Goal: Task Accomplishment & Management: Manage account settings

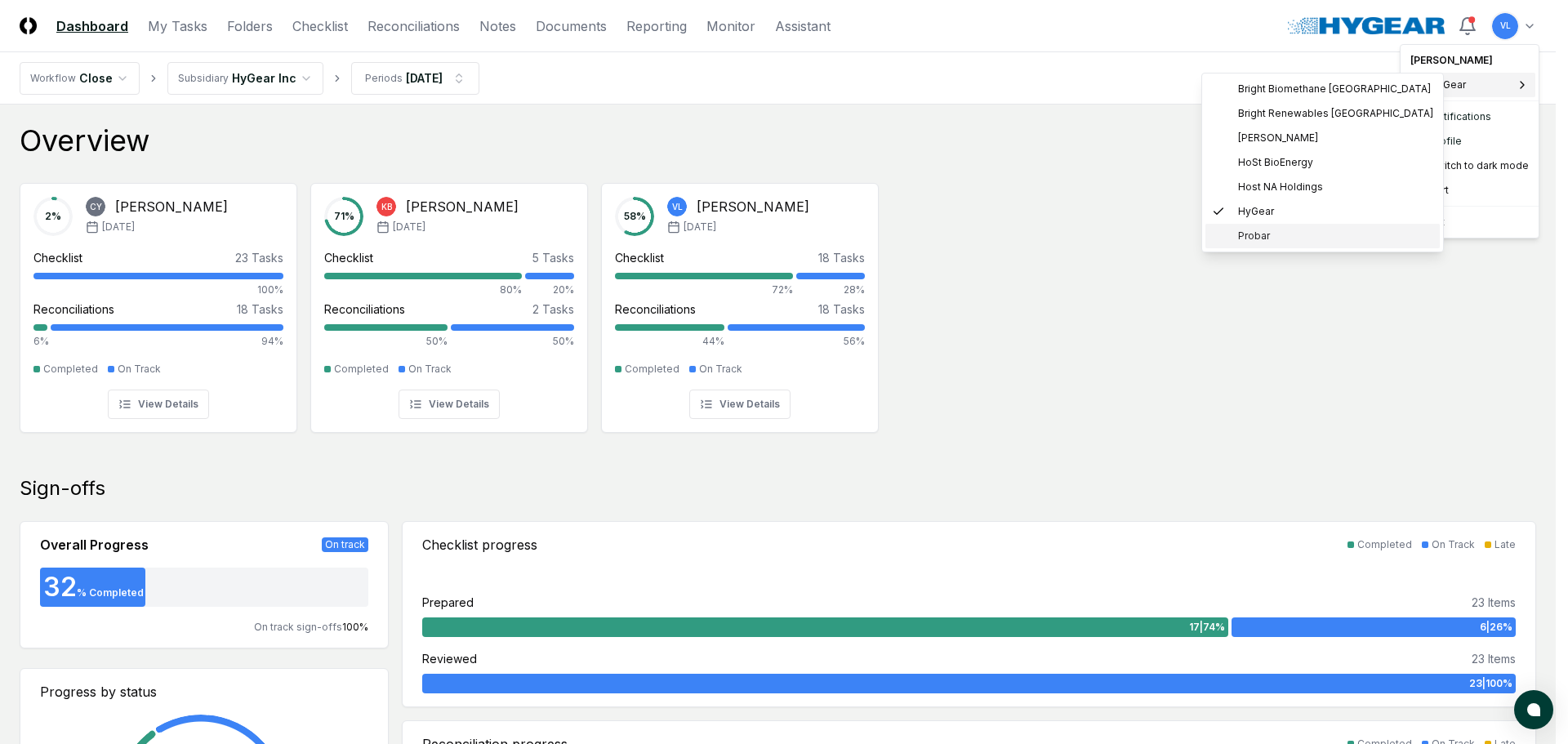
click at [1259, 236] on span "Probar" at bounding box center [1254, 237] width 31 height 15
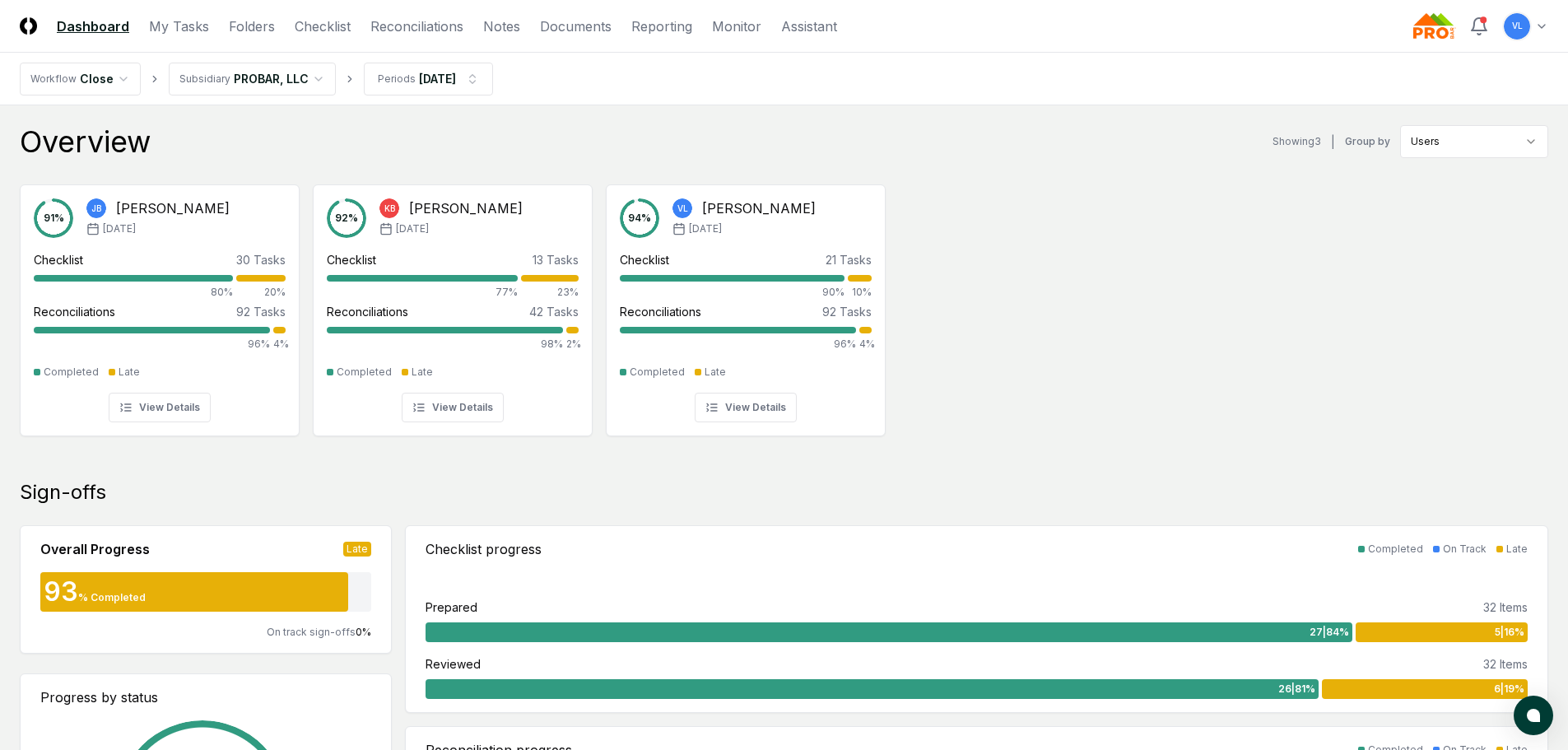
drag, startPoint x: 323, startPoint y: 25, endPoint x: 374, endPoint y: 57, distance: 60.2
click at [323, 25] on link "Checklist" at bounding box center [322, 26] width 56 height 20
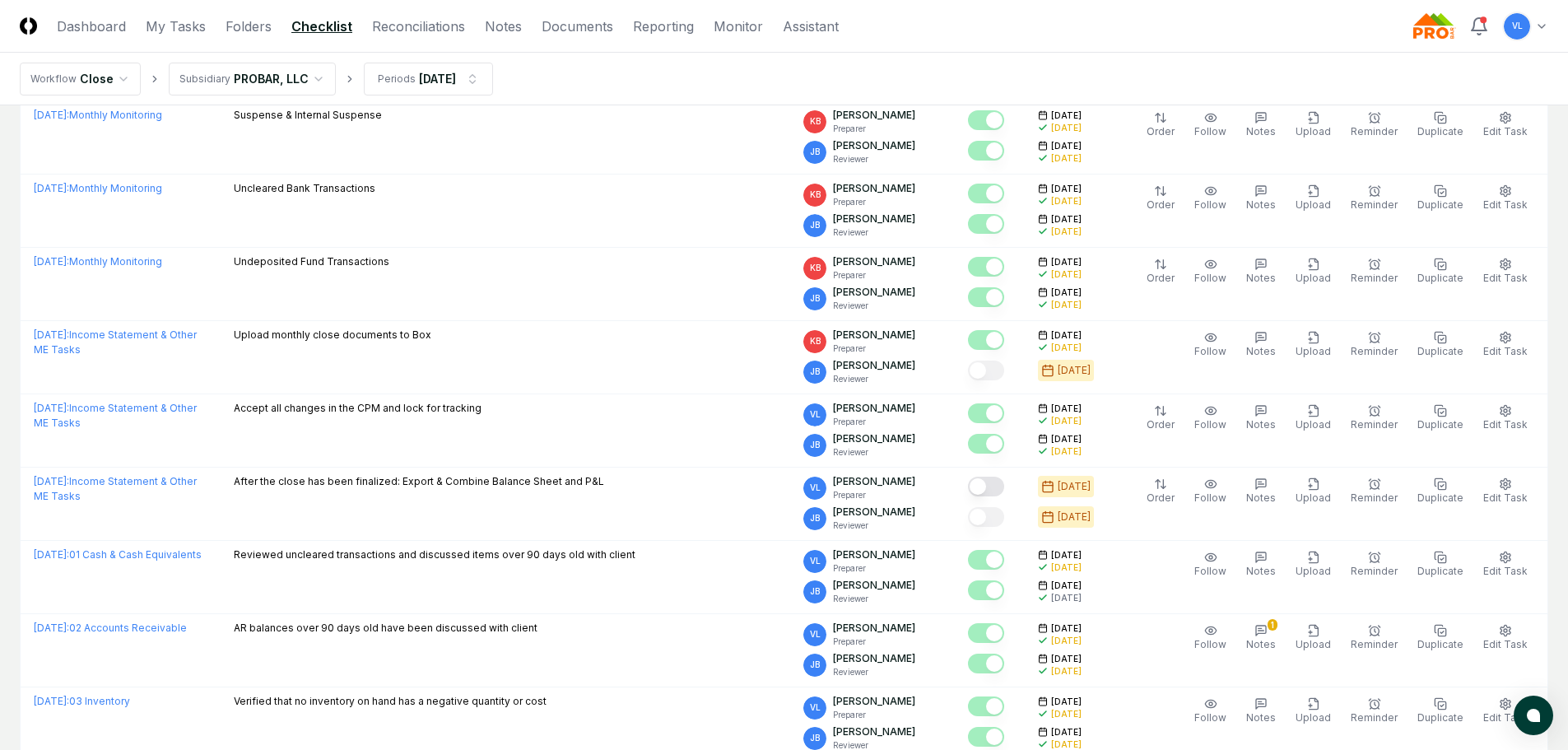
scroll to position [659, 0]
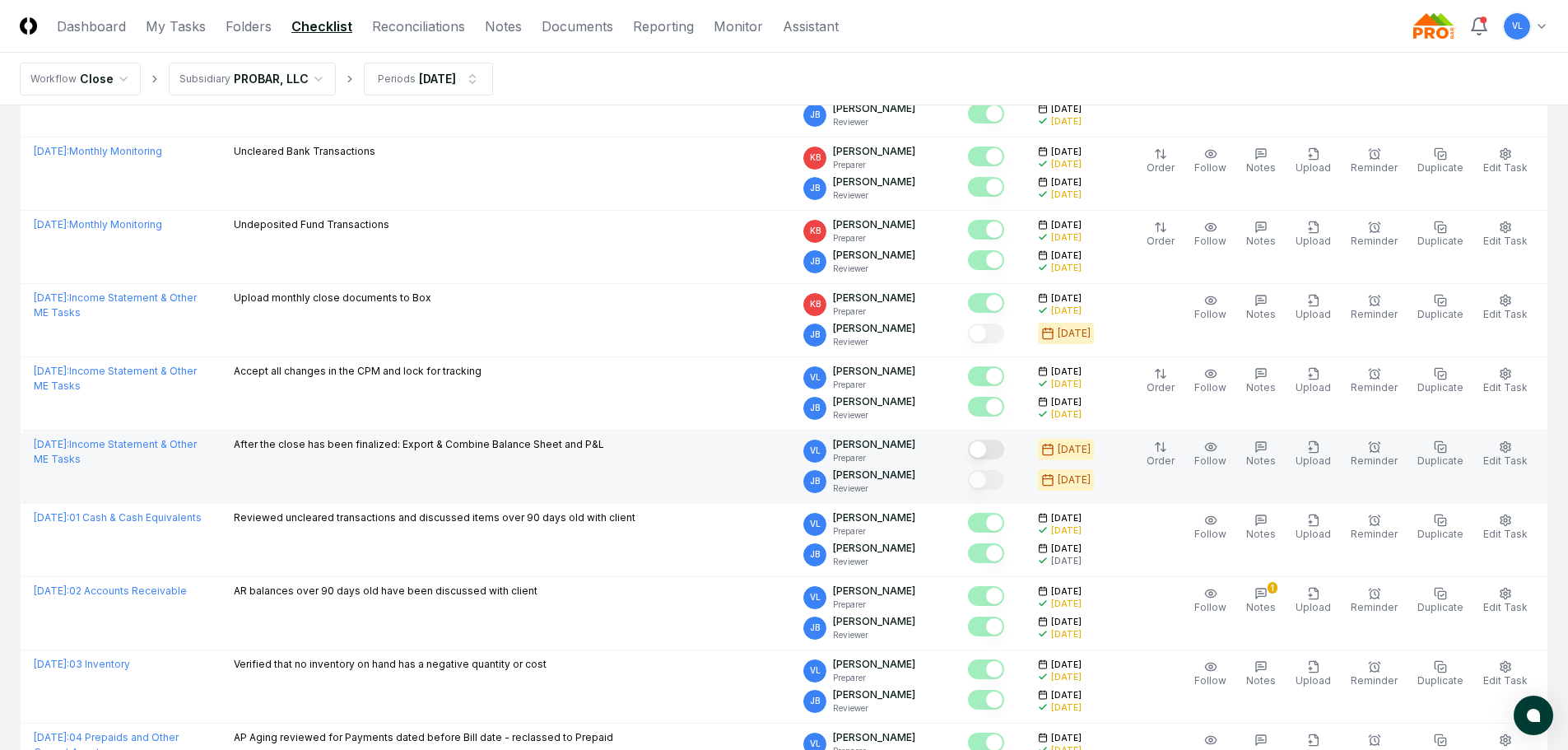
click at [1004, 457] on button "Mark complete" at bounding box center [986, 449] width 36 height 20
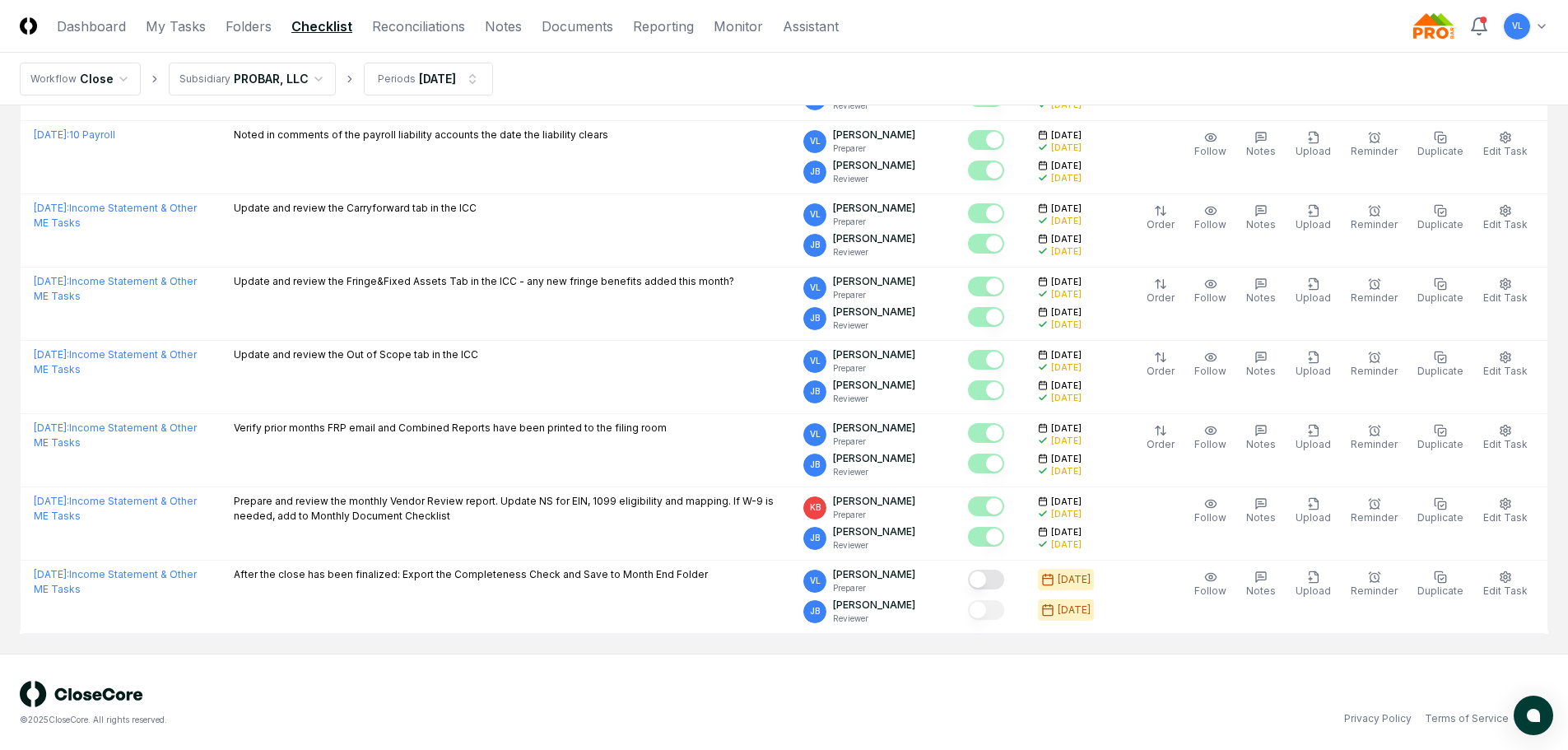
scroll to position [1998, 0]
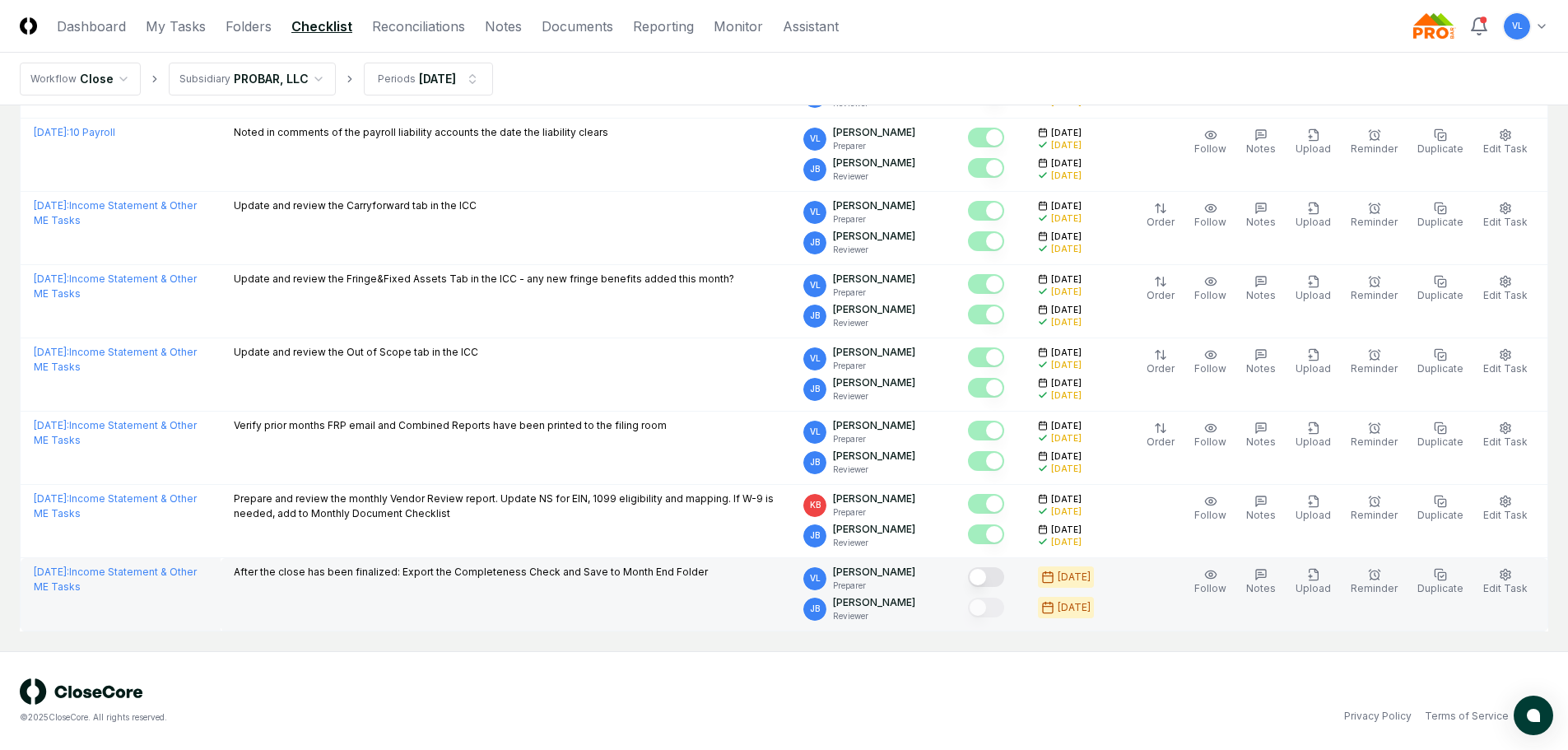
click at [1004, 581] on button "Mark complete" at bounding box center [986, 577] width 36 height 20
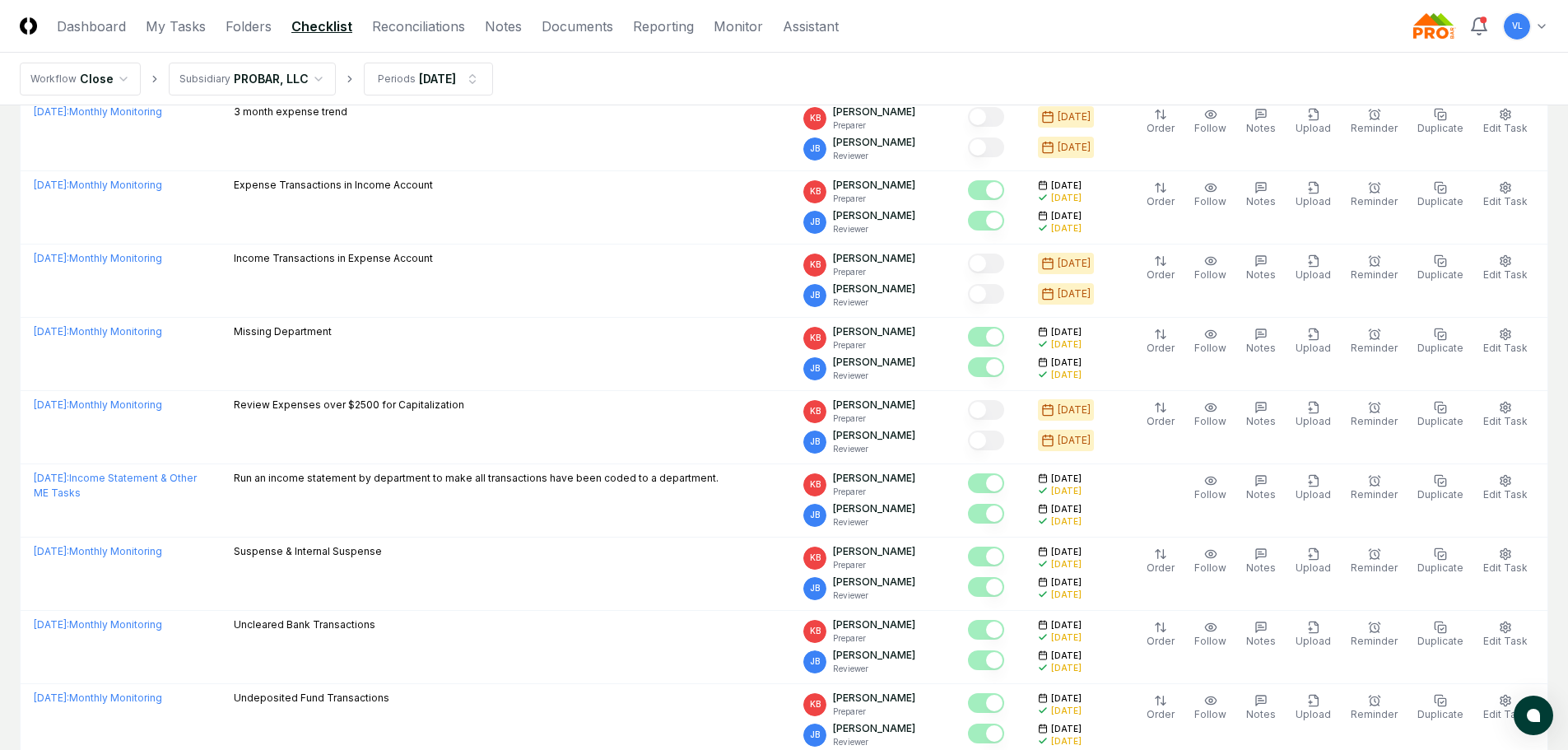
scroll to position [0, 0]
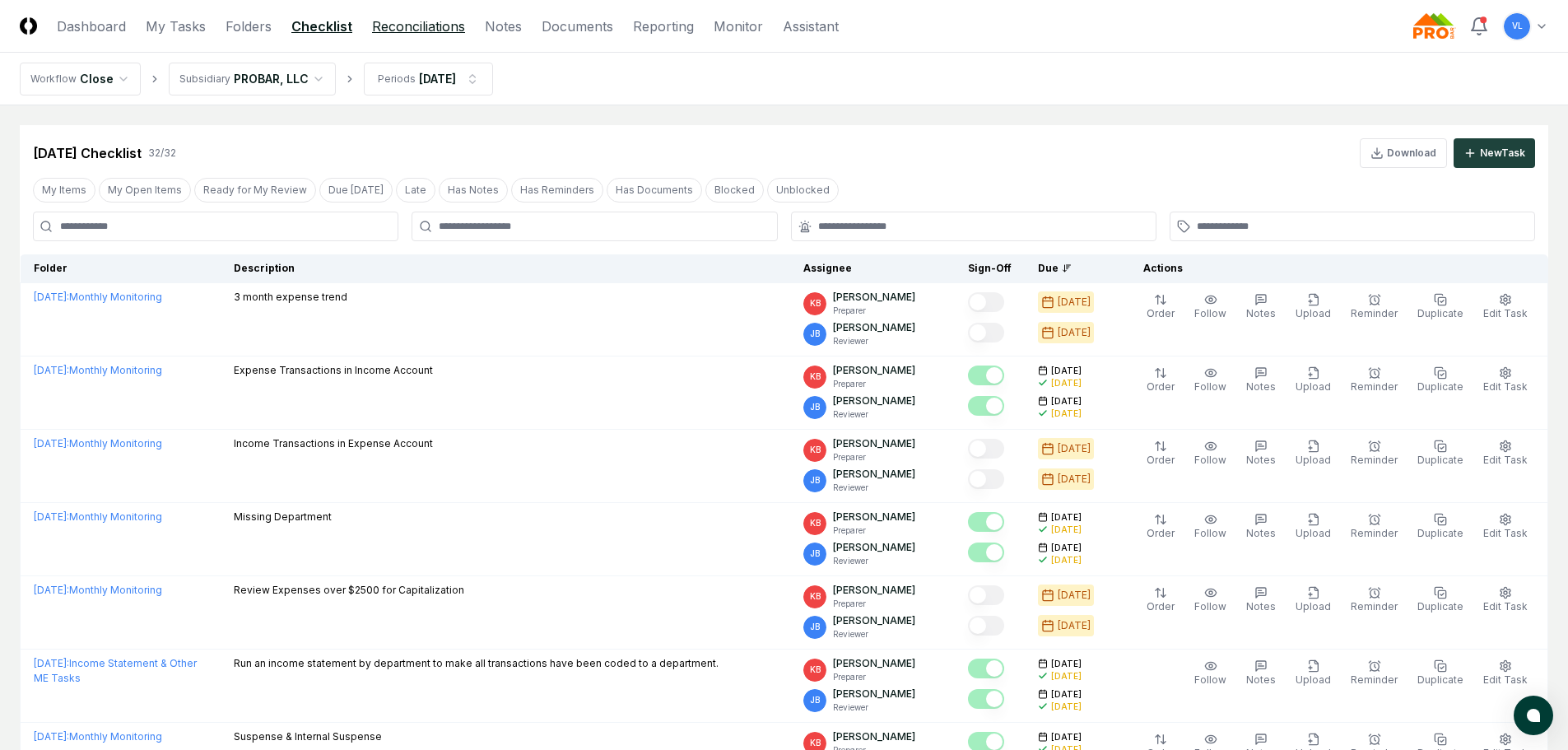
click at [408, 31] on link "Reconciliations" at bounding box center [419, 26] width 93 height 20
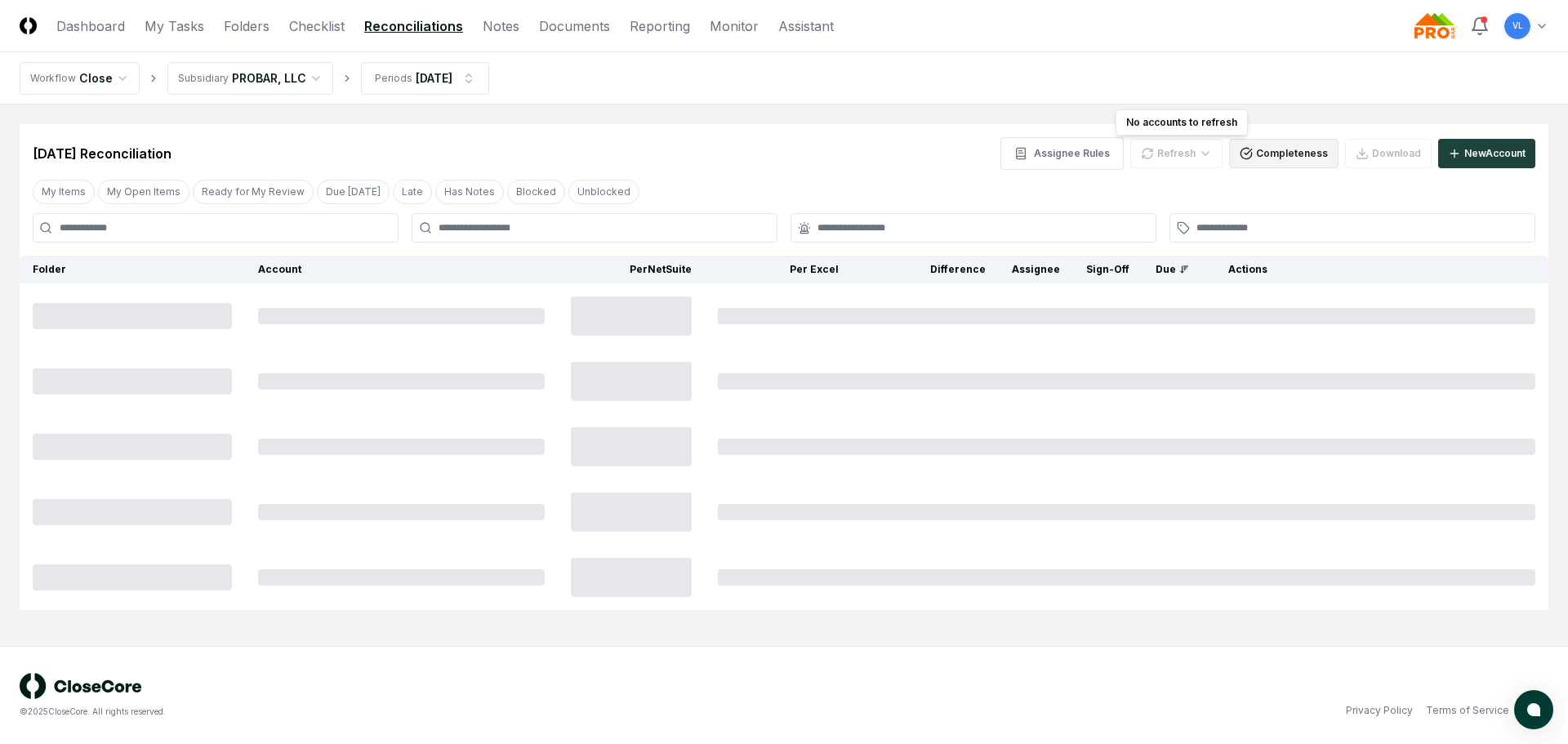
click at [1268, 152] on button "Completeness" at bounding box center [1283, 153] width 109 height 30
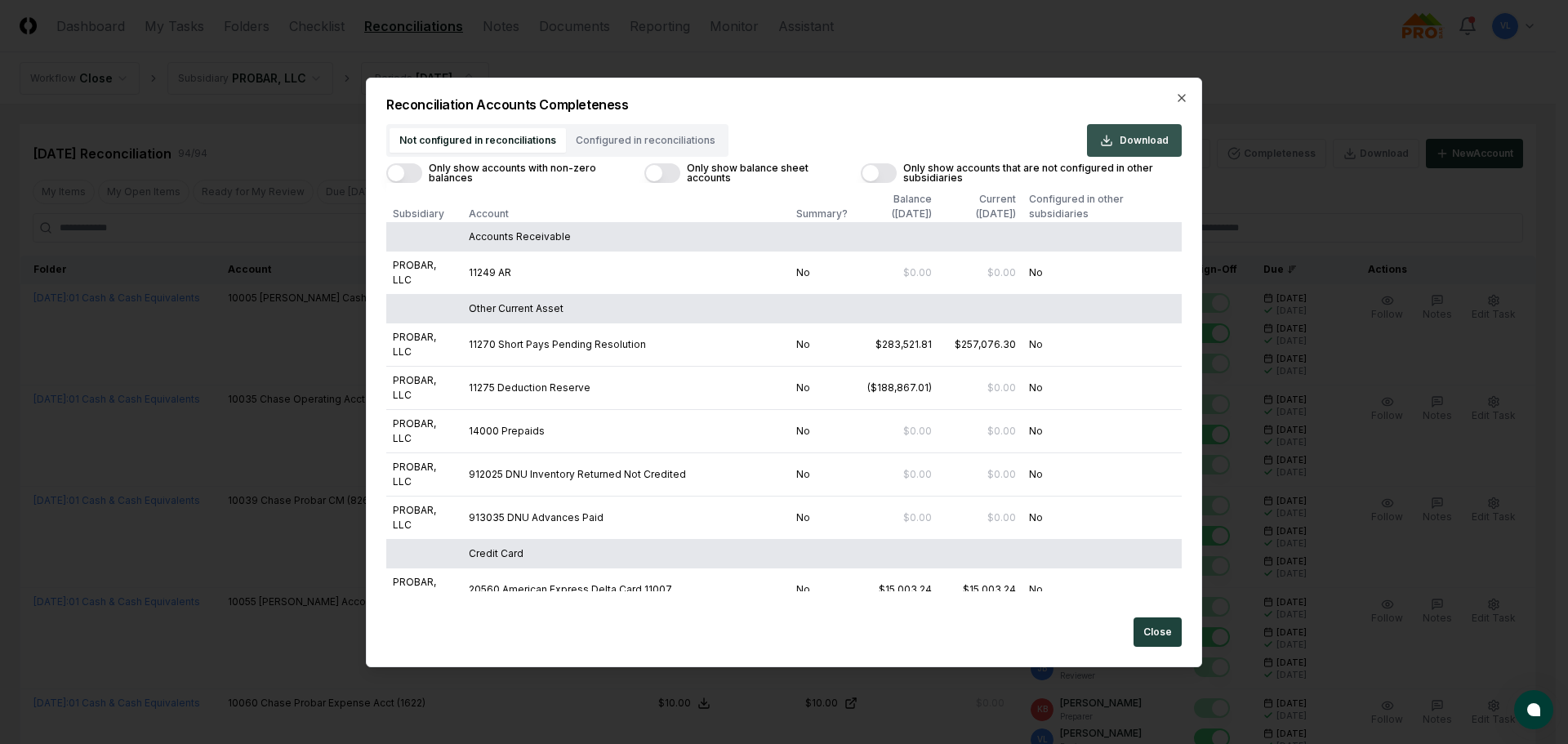
click at [1159, 141] on span "Download" at bounding box center [1144, 140] width 49 height 15
click at [1183, 94] on icon "button" at bounding box center [1182, 98] width 13 height 13
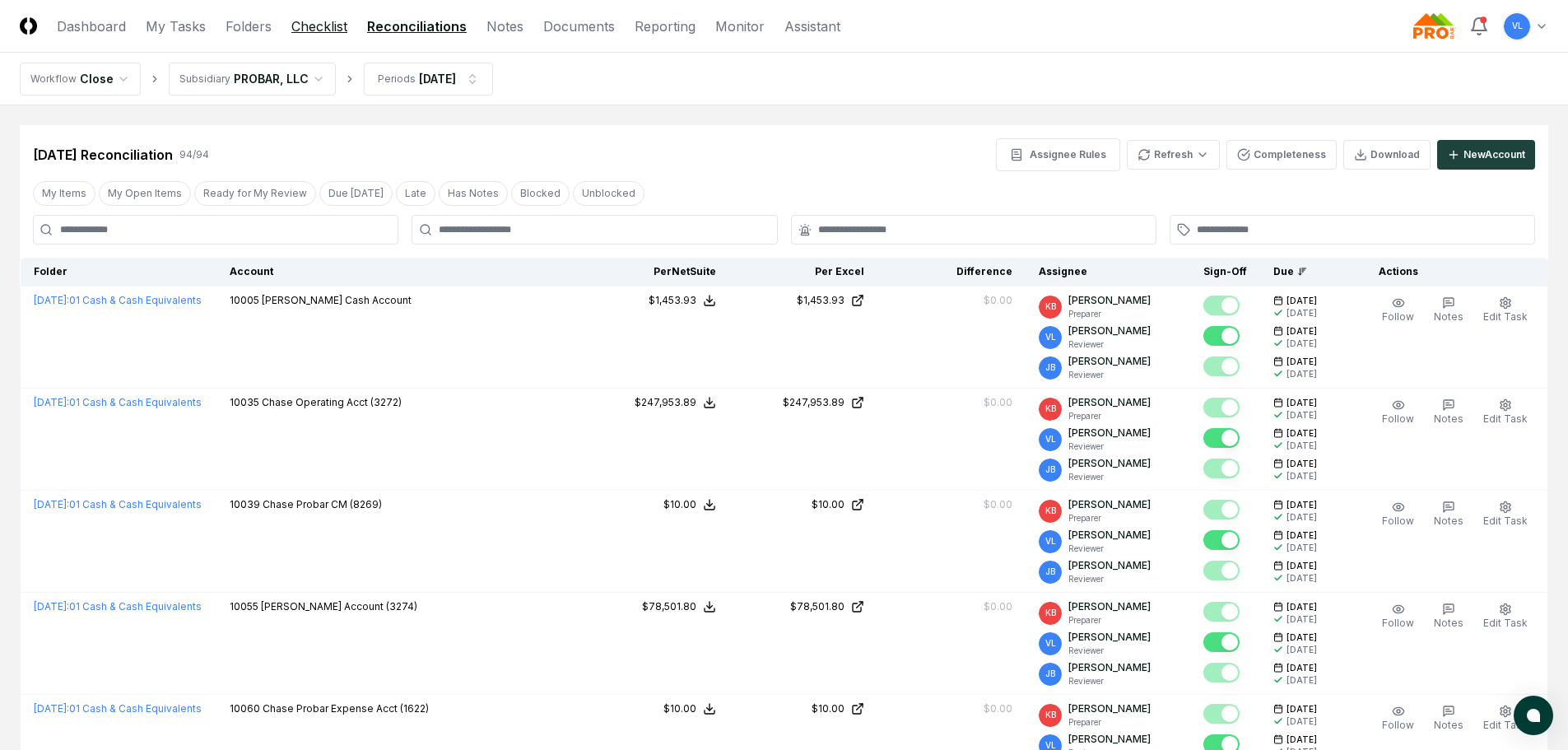
click at [320, 25] on link "Checklist" at bounding box center [319, 26] width 56 height 20
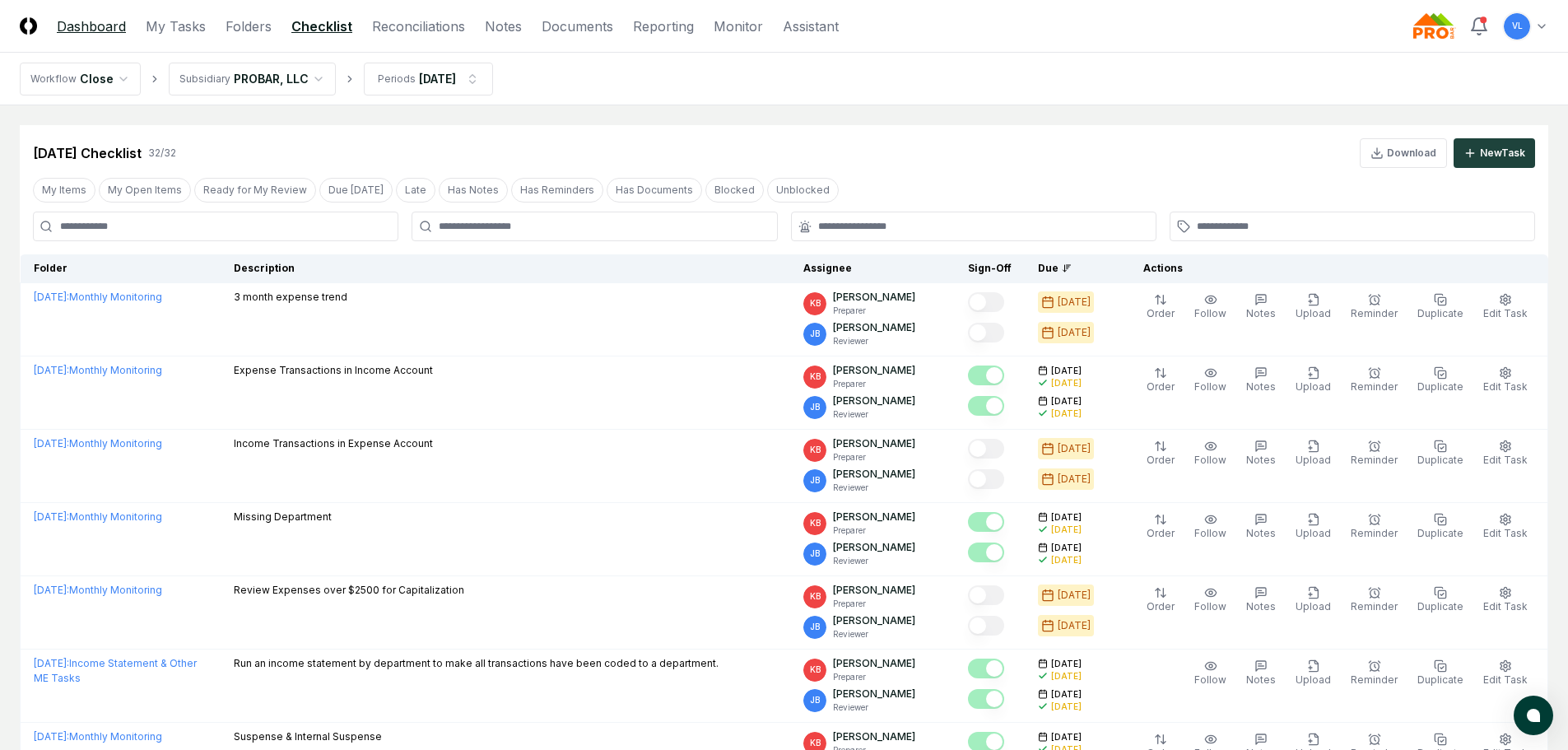
click at [100, 24] on link "Dashboard" at bounding box center [91, 26] width 69 height 20
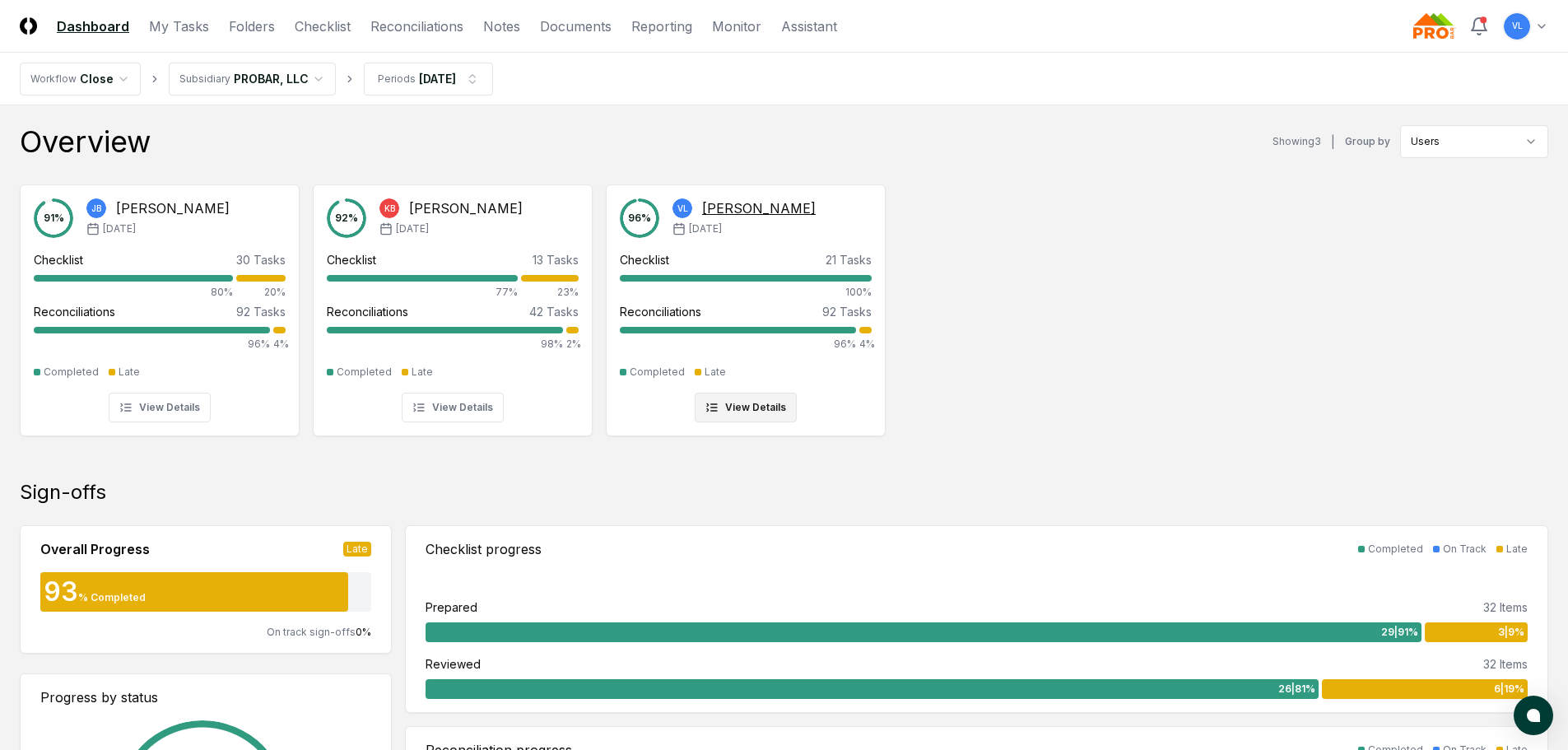
click at [866, 329] on div at bounding box center [865, 330] width 12 height 7
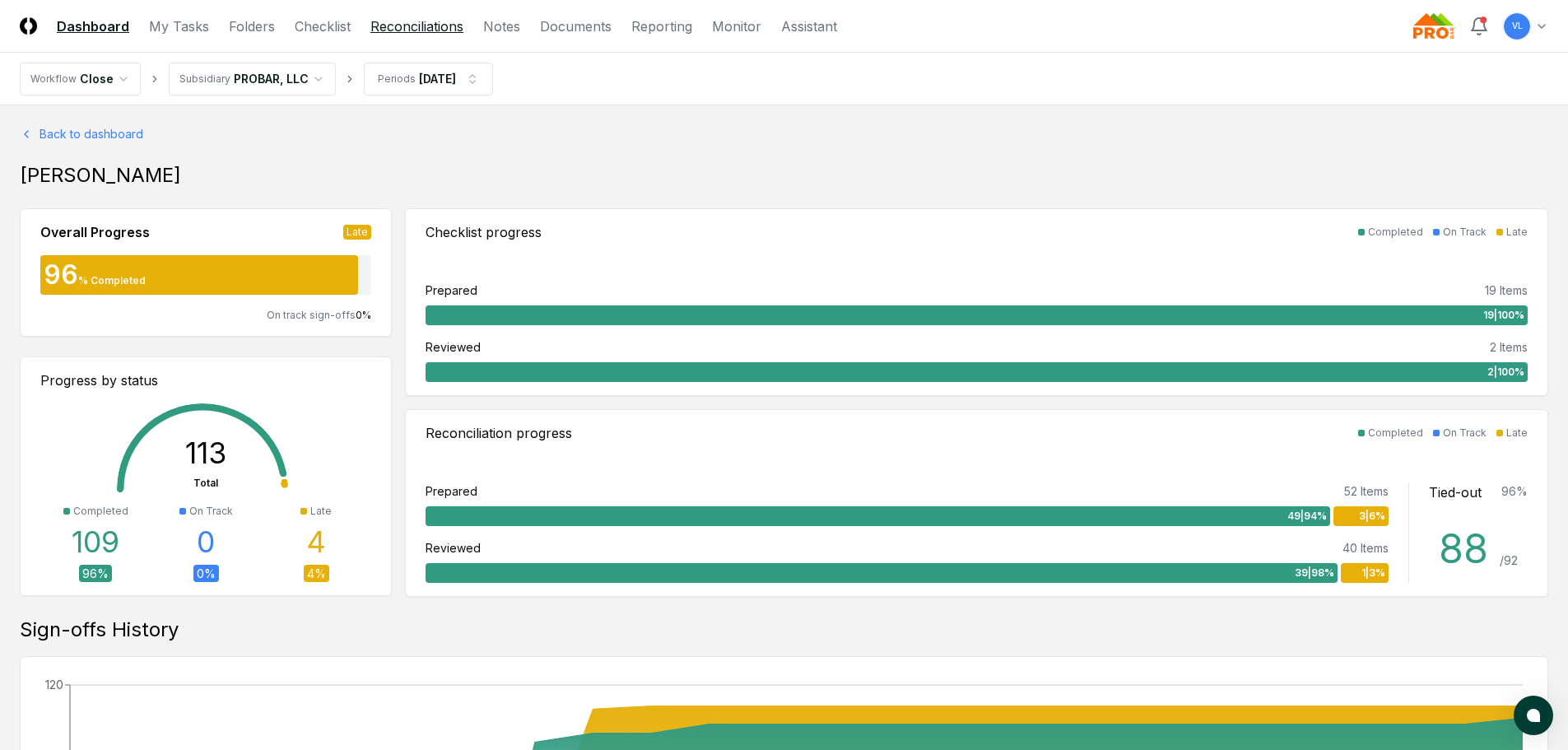
click at [415, 22] on link "Reconciliations" at bounding box center [417, 26] width 93 height 20
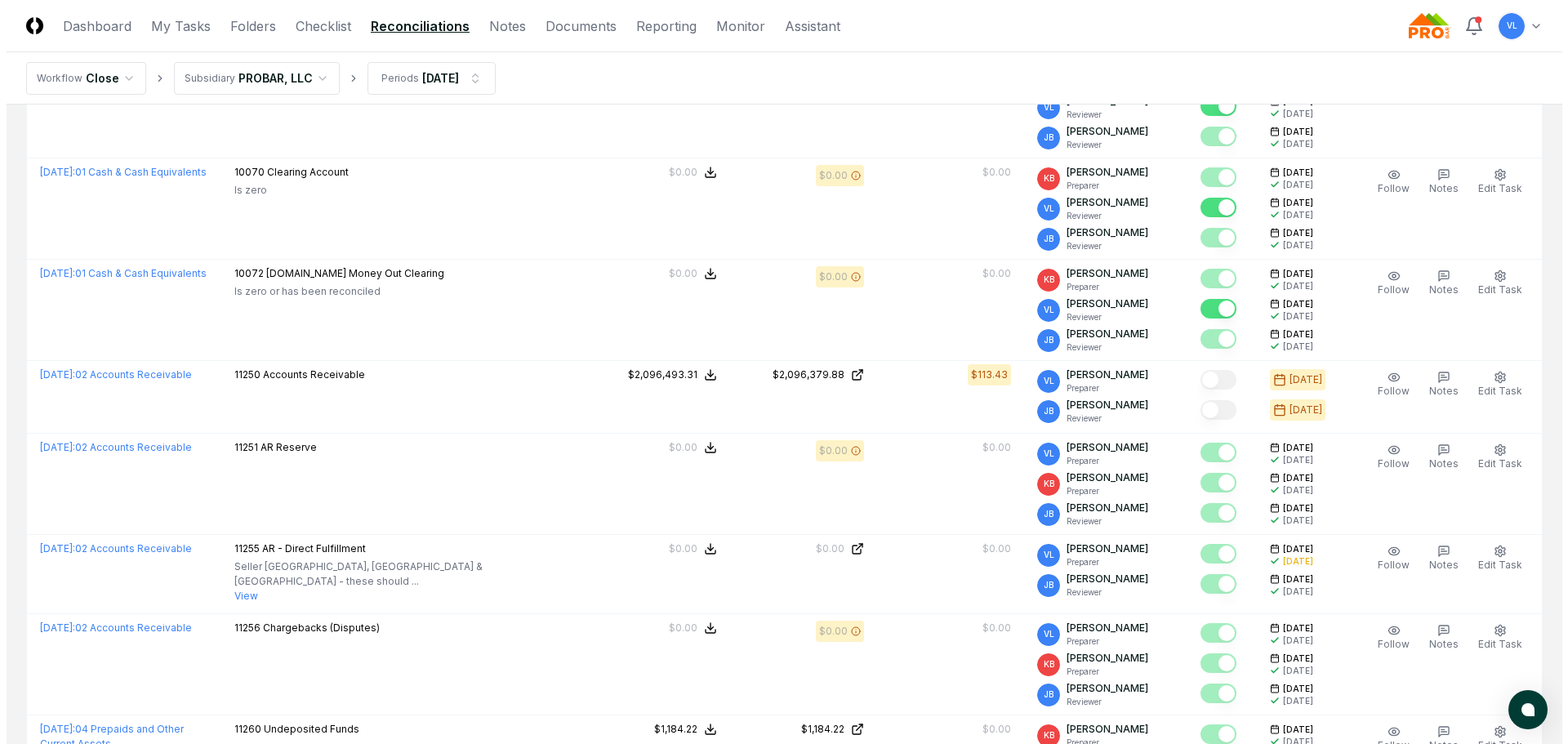
scroll to position [736, 0]
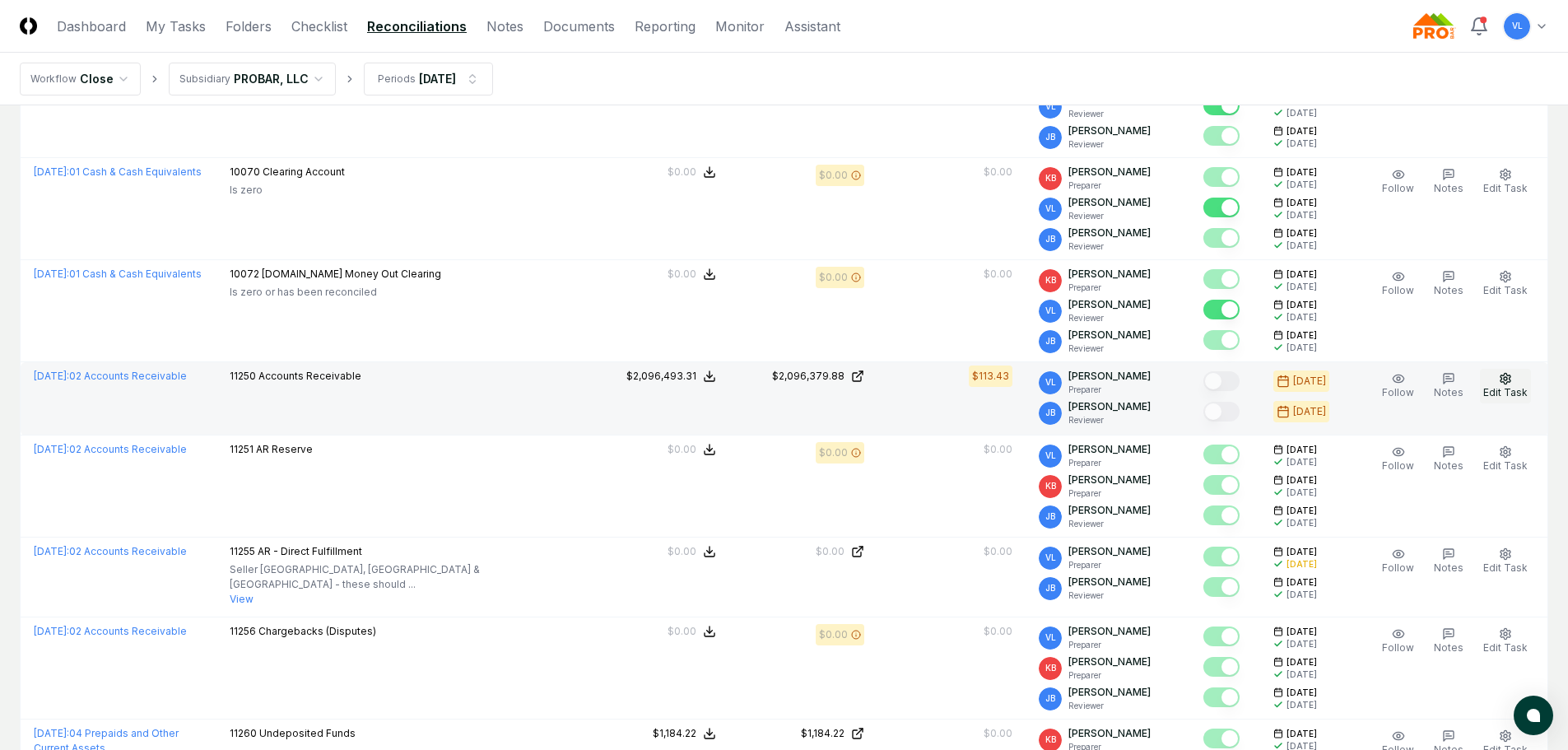
click at [1512, 377] on icon "button" at bounding box center [1506, 379] width 13 height 13
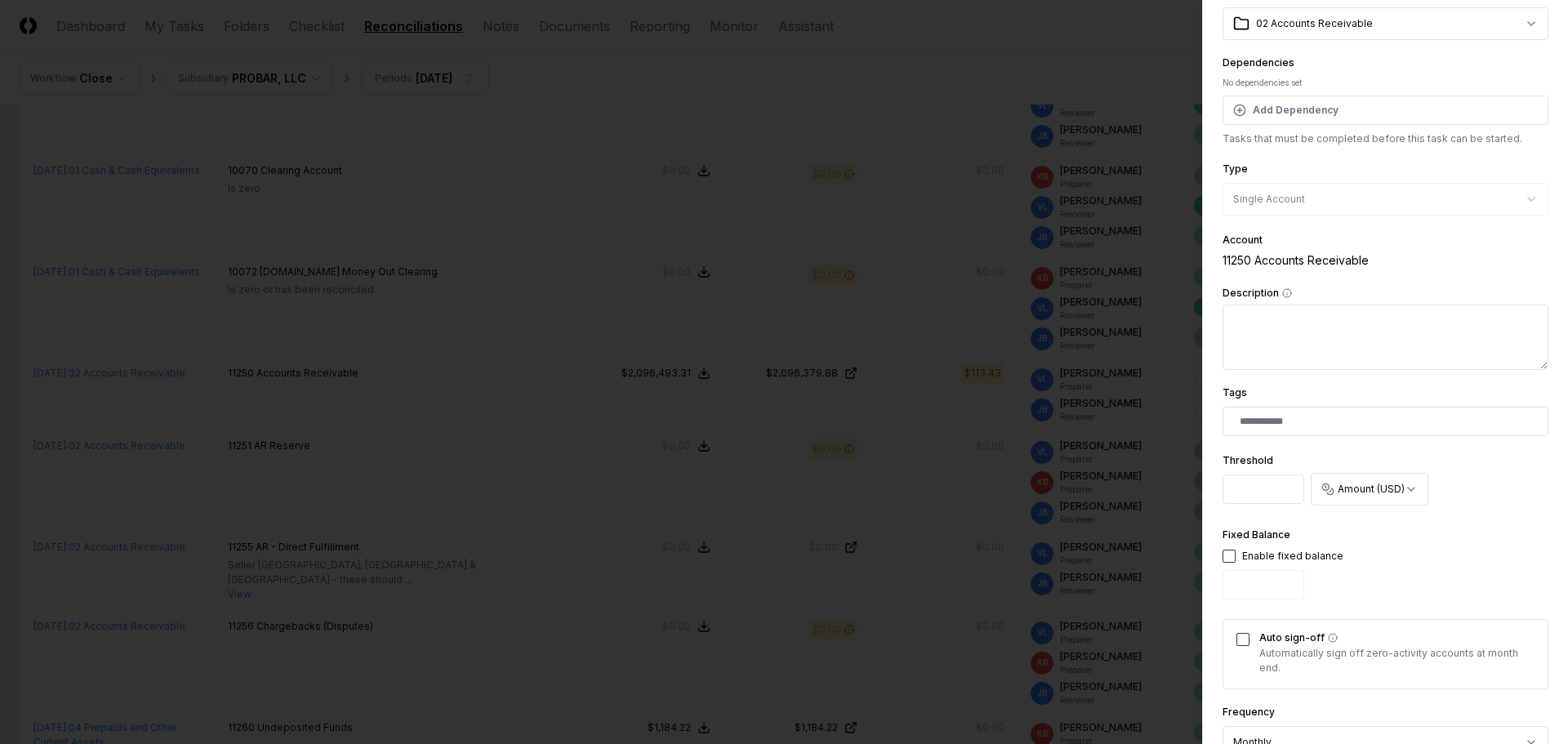
scroll to position [164, 0]
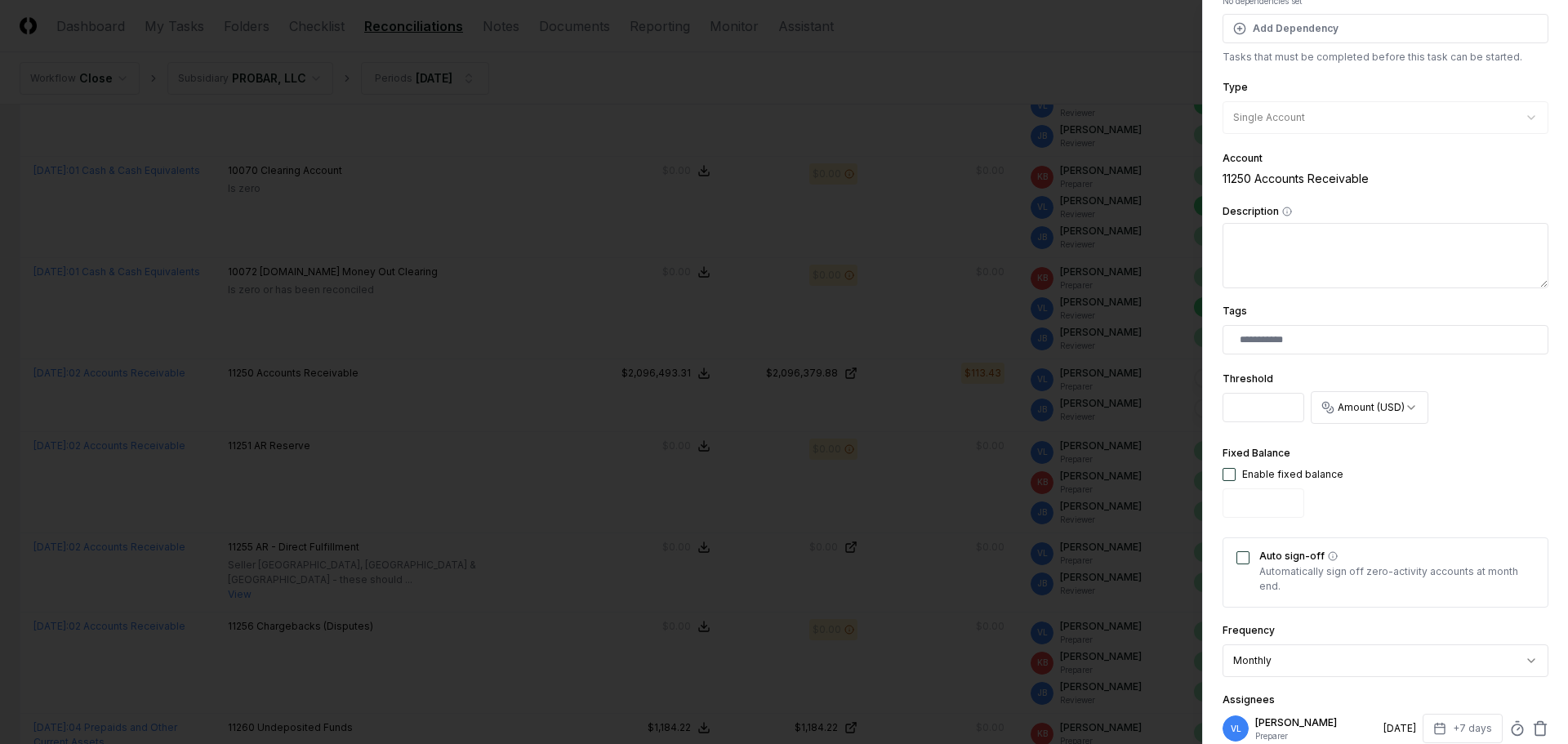
click at [1229, 467] on div "Fixed Balance Enable fixed balance" at bounding box center [1282, 484] width 121 height 81
drag, startPoint x: 1249, startPoint y: 412, endPoint x: 1187, endPoint y: 409, distance: 62.1
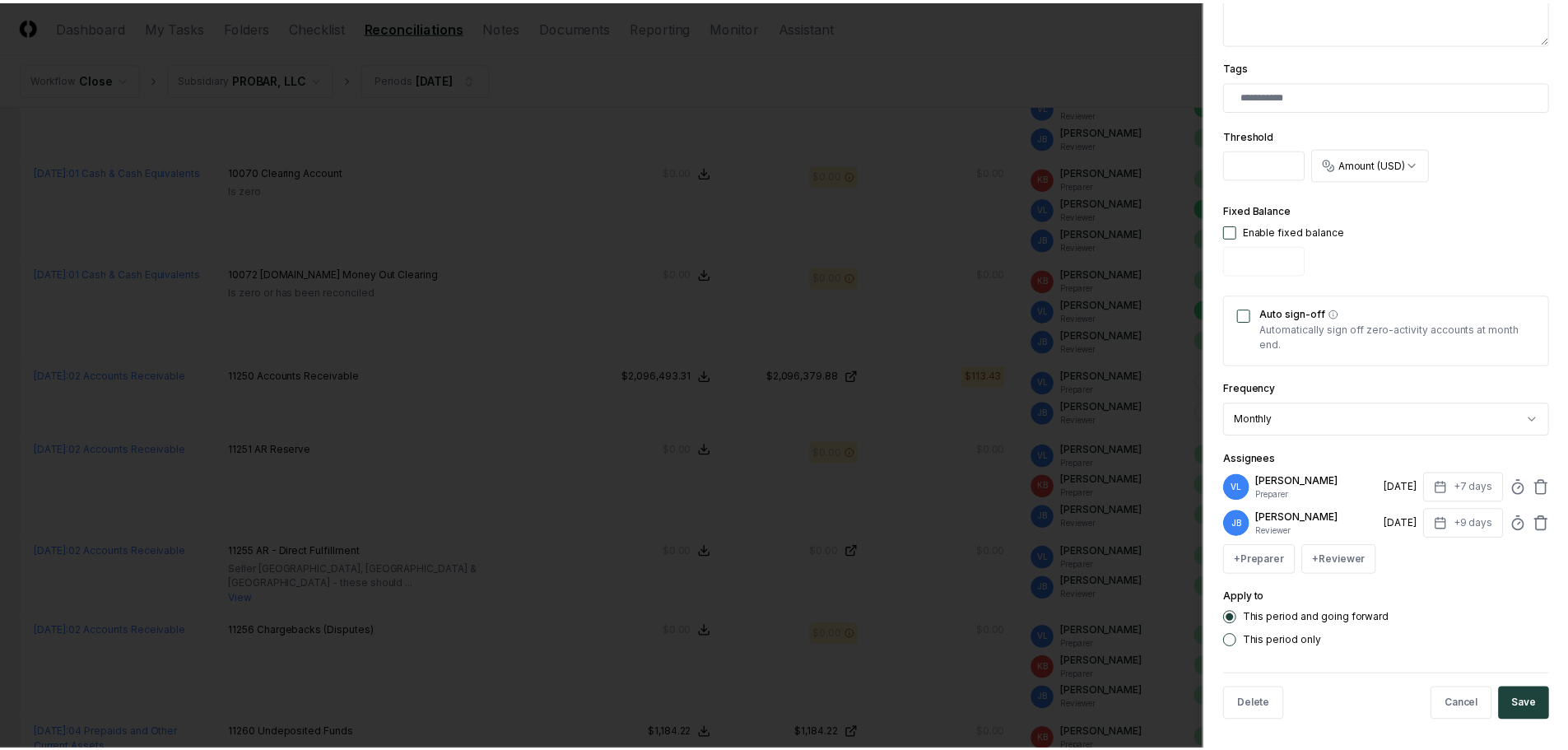
scroll to position [416, 0]
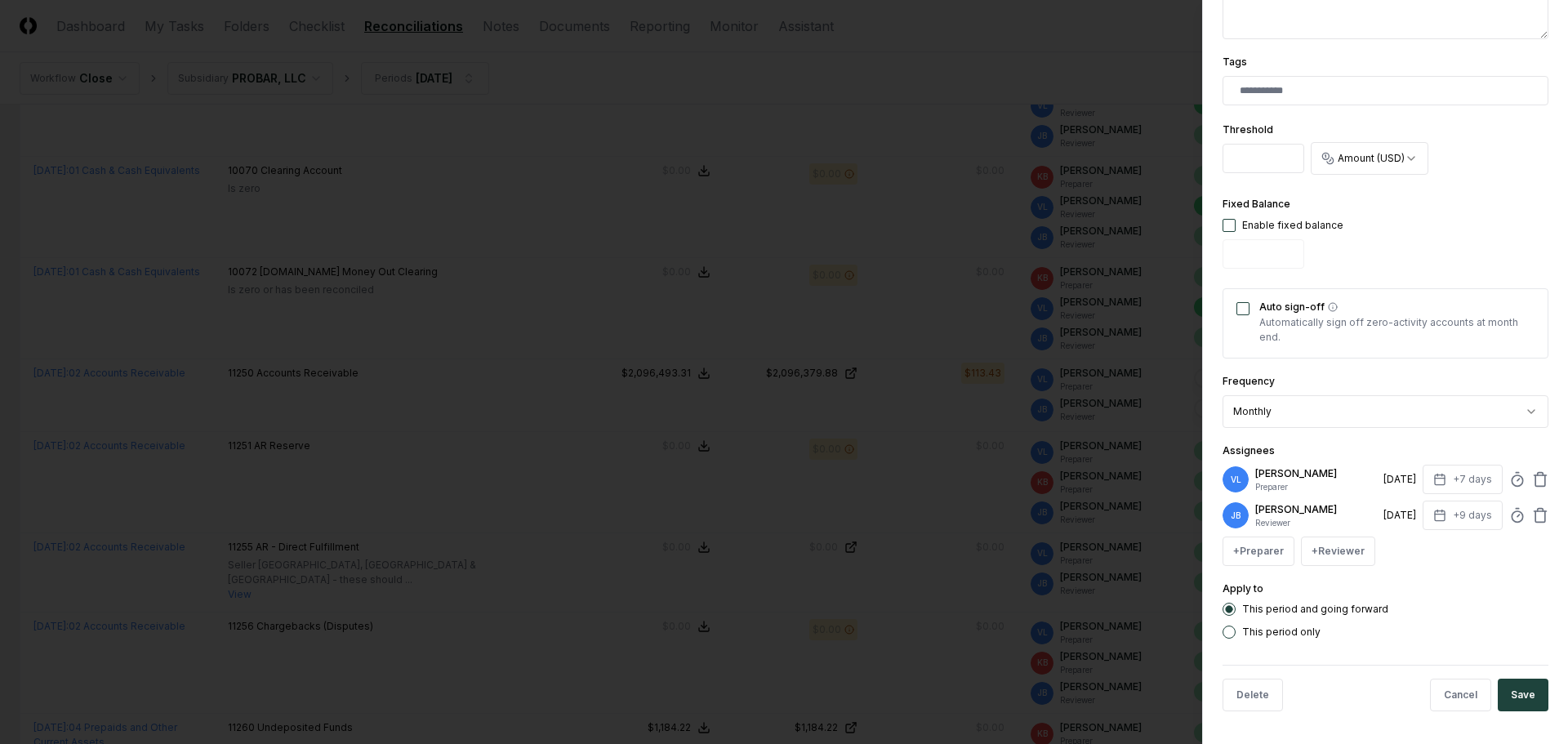
type input "***"
click at [1230, 634] on button "This period only" at bounding box center [1229, 632] width 13 height 13
click at [1523, 694] on button "Save" at bounding box center [1523, 695] width 51 height 32
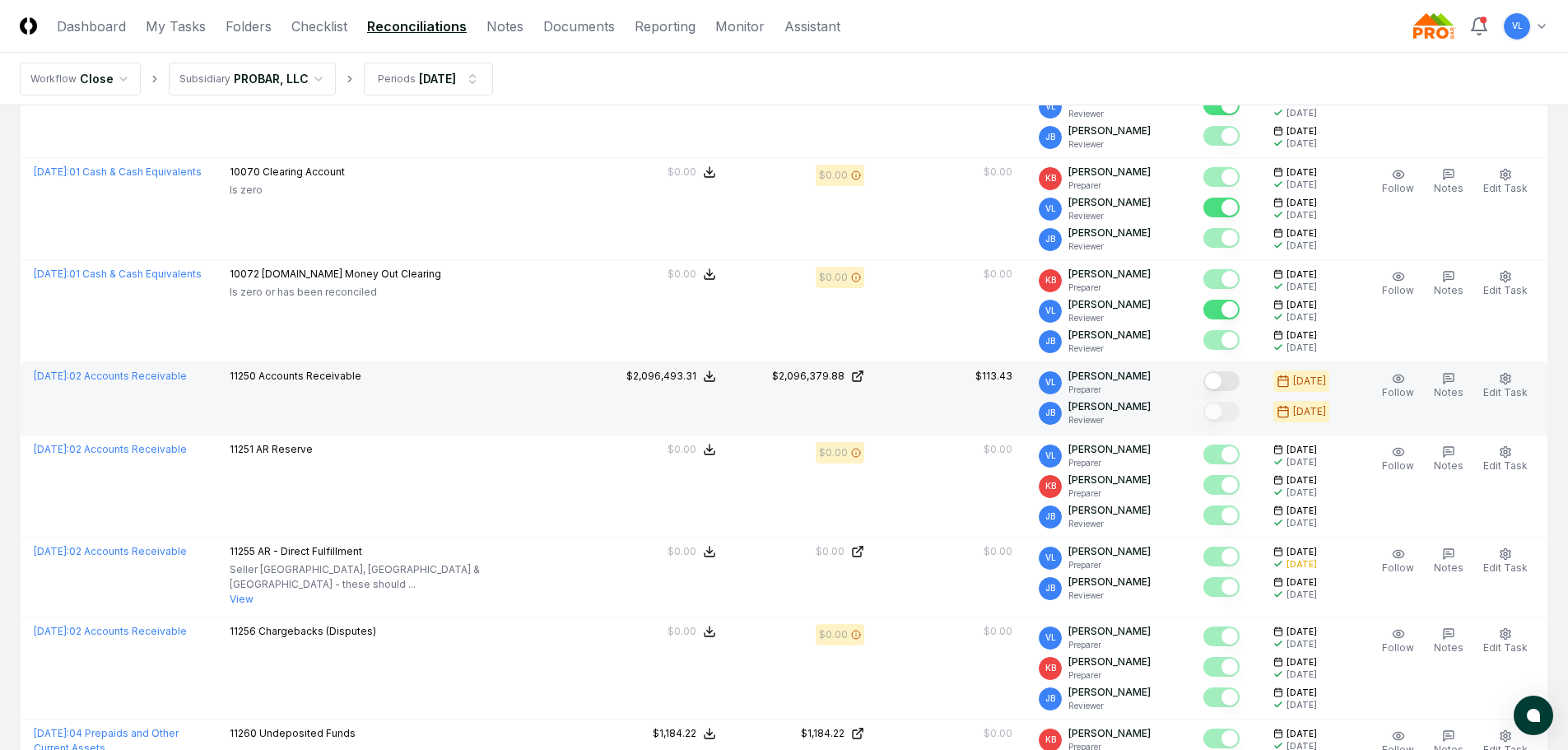
click at [1223, 380] on button "Mark complete" at bounding box center [1221, 381] width 36 height 20
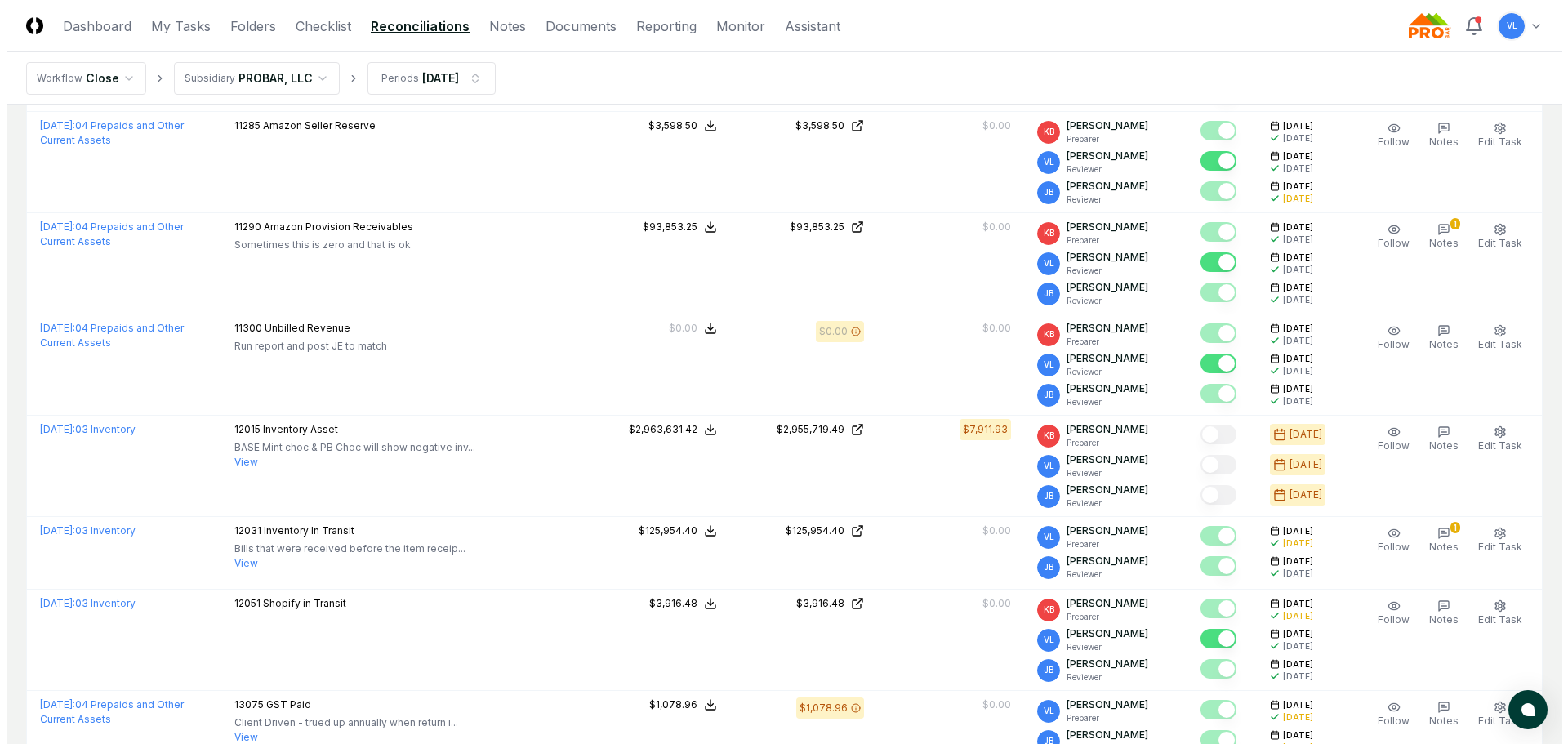
scroll to position [1798, 0]
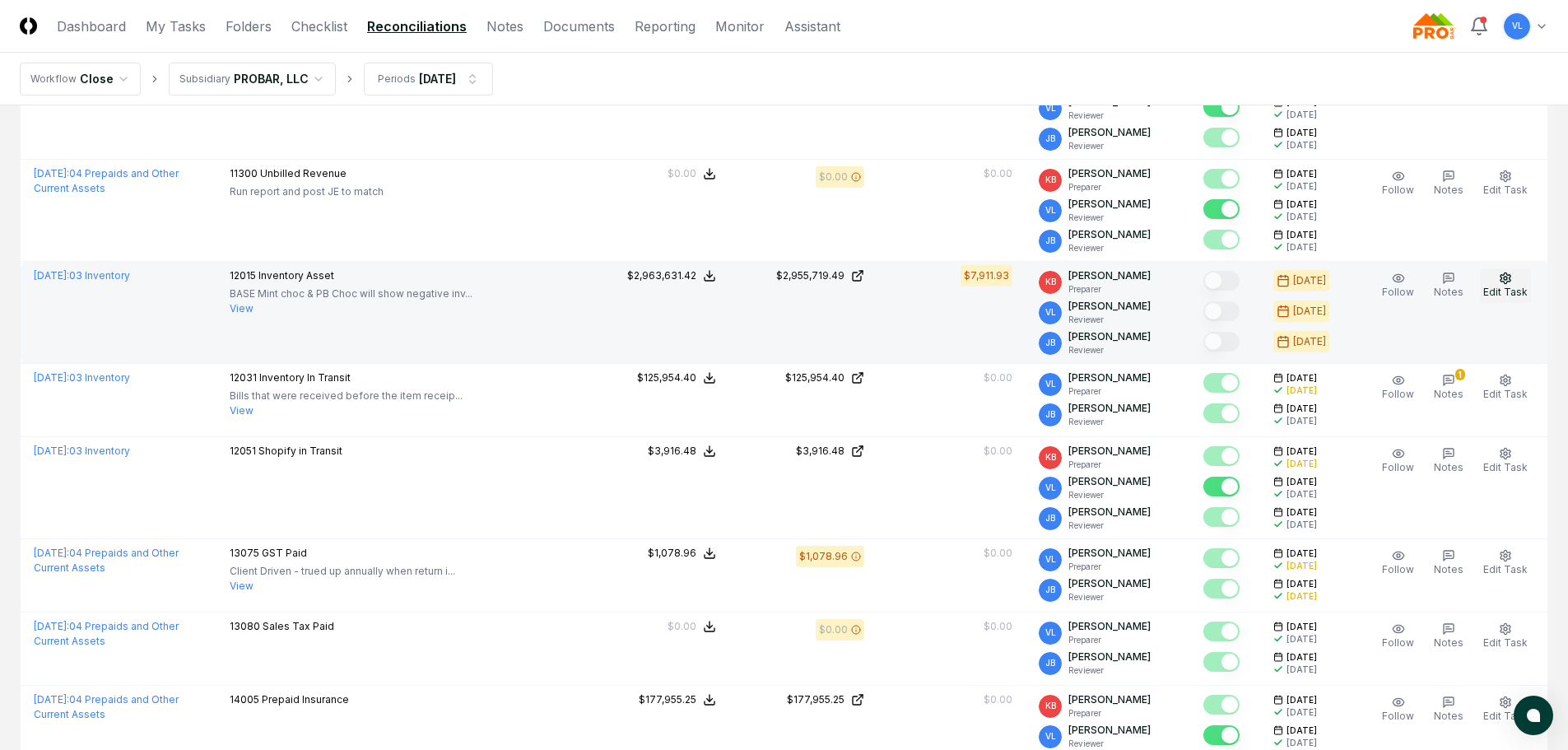
click at [1519, 286] on span "Edit Task" at bounding box center [1506, 292] width 45 height 12
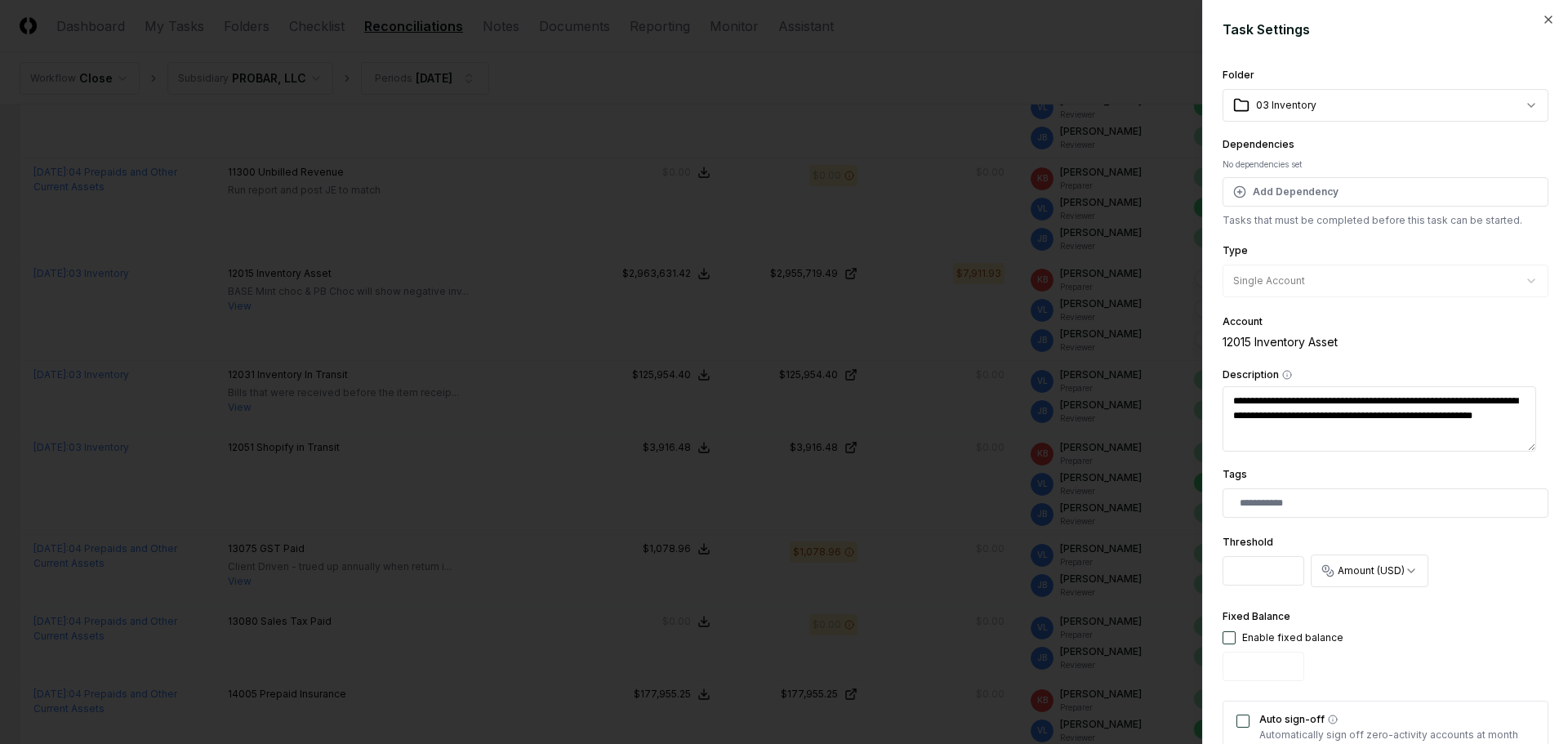
type textarea "*"
click at [1283, 567] on input "****" at bounding box center [1263, 571] width 81 height 30
drag, startPoint x: 1258, startPoint y: 573, endPoint x: 1177, endPoint y: 572, distance: 81.0
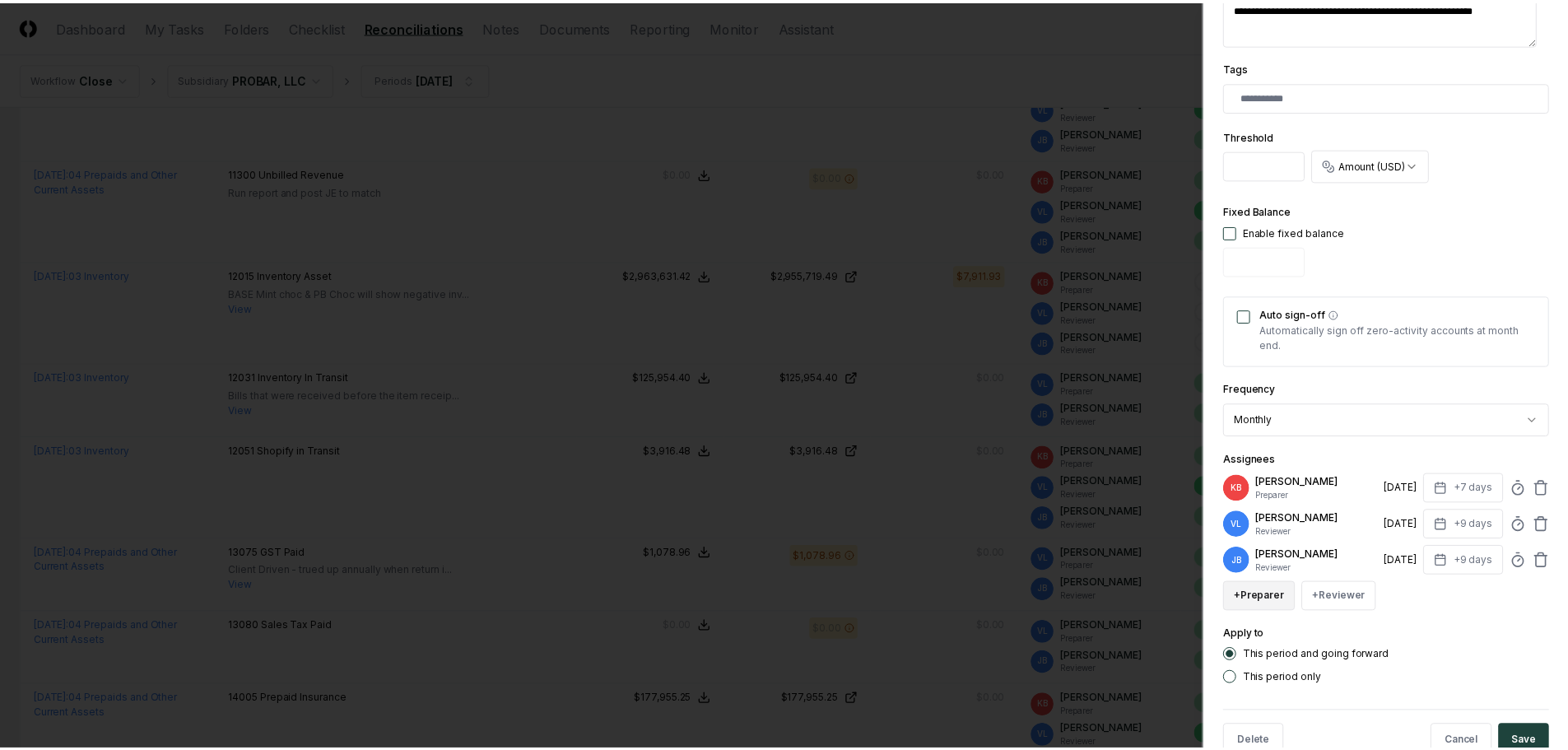
scroll to position [412, 0]
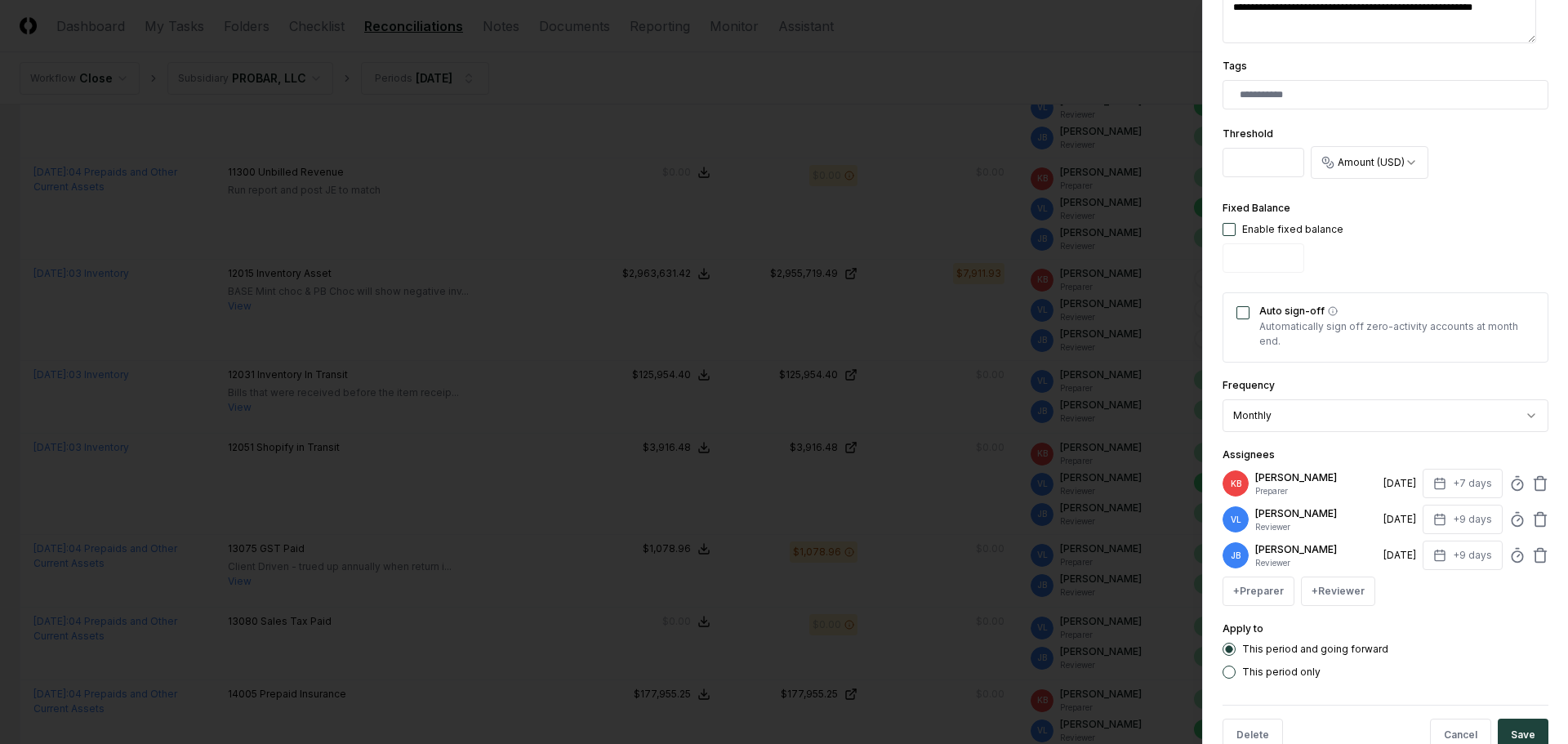
type input "****"
click at [1275, 674] on label "This period only" at bounding box center [1282, 672] width 79 height 10
click at [1236, 674] on button "This period only" at bounding box center [1229, 672] width 13 height 13
click at [1511, 729] on button "Save" at bounding box center [1523, 735] width 51 height 32
type textarea "*"
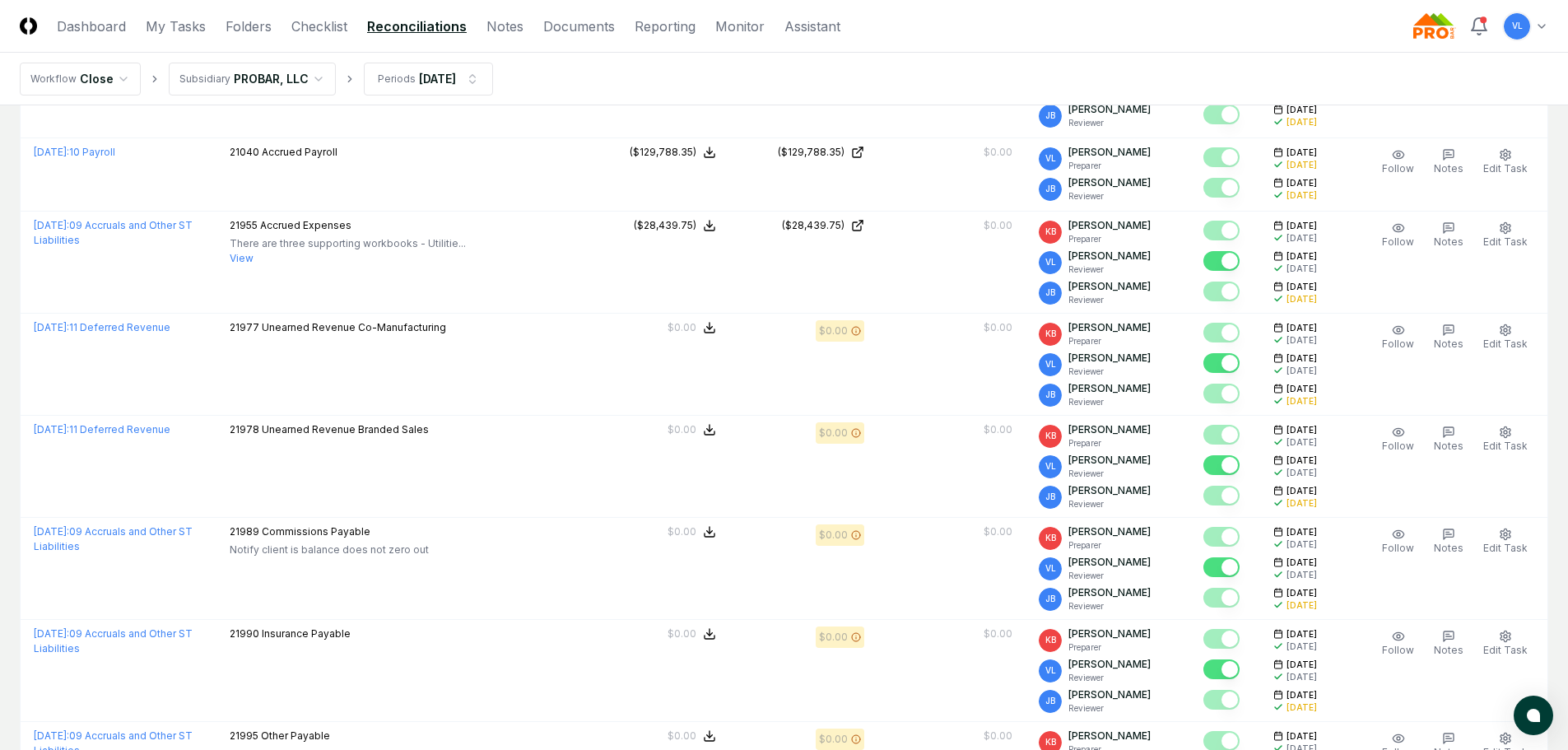
scroll to position [4420, 0]
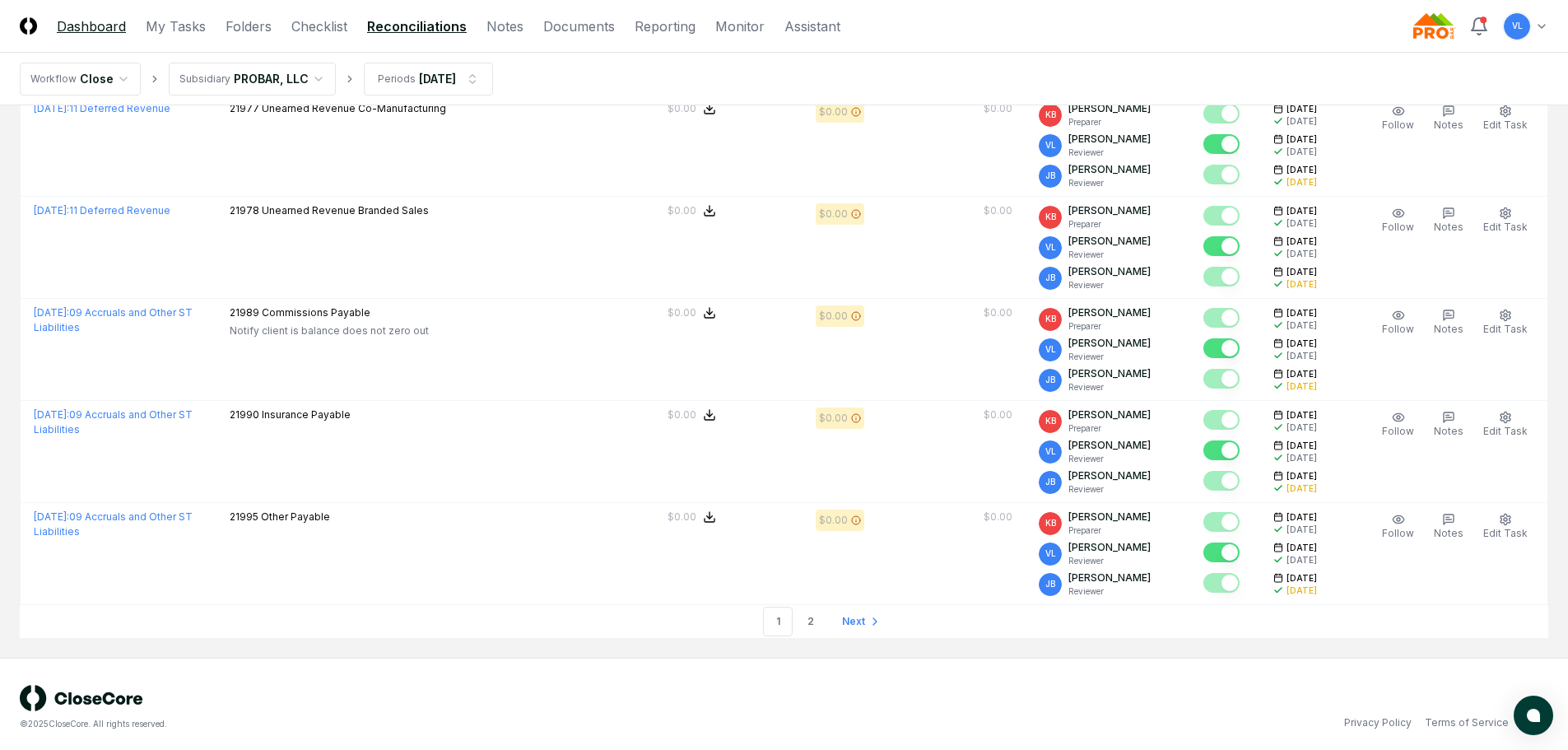
click at [96, 20] on link "Dashboard" at bounding box center [91, 26] width 69 height 20
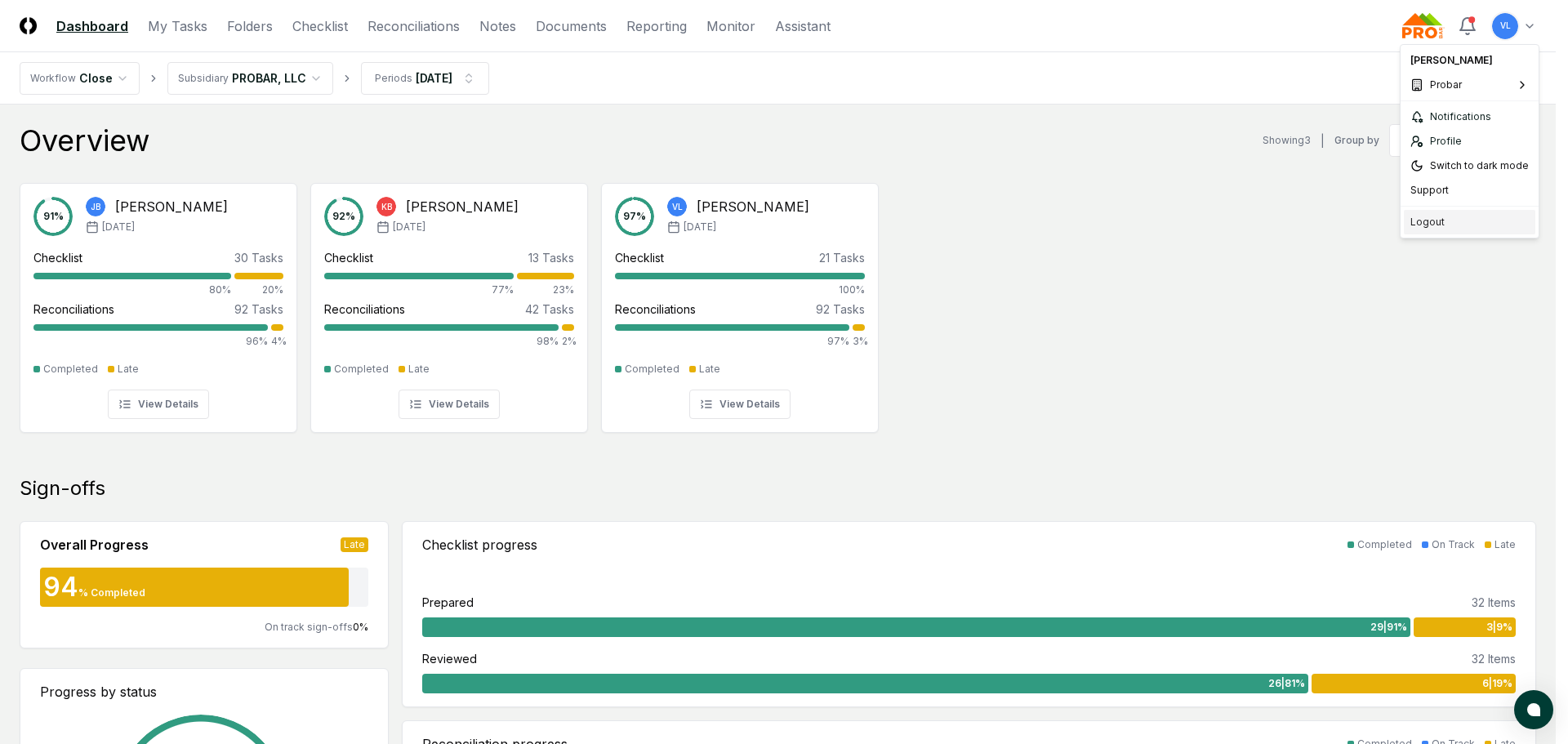
click at [1446, 226] on div "Logout" at bounding box center [1470, 222] width 131 height 25
